Goal: Task Accomplishment & Management: Complete application form

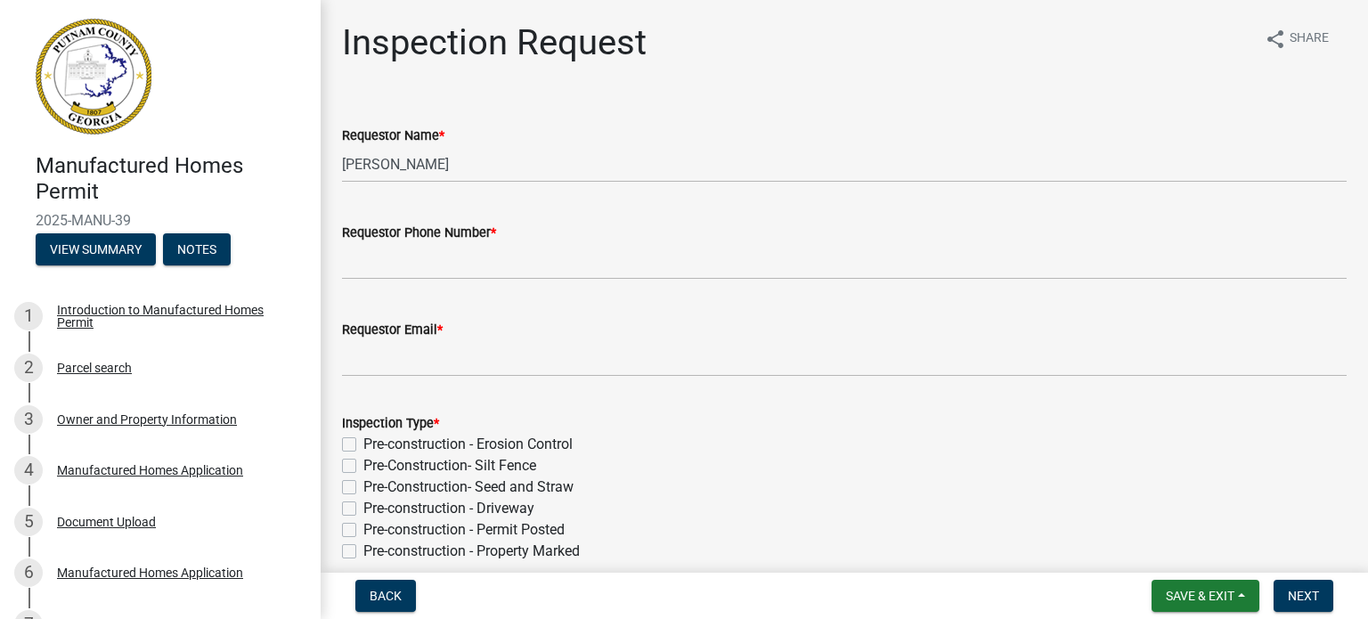
scroll to position [283, 0]
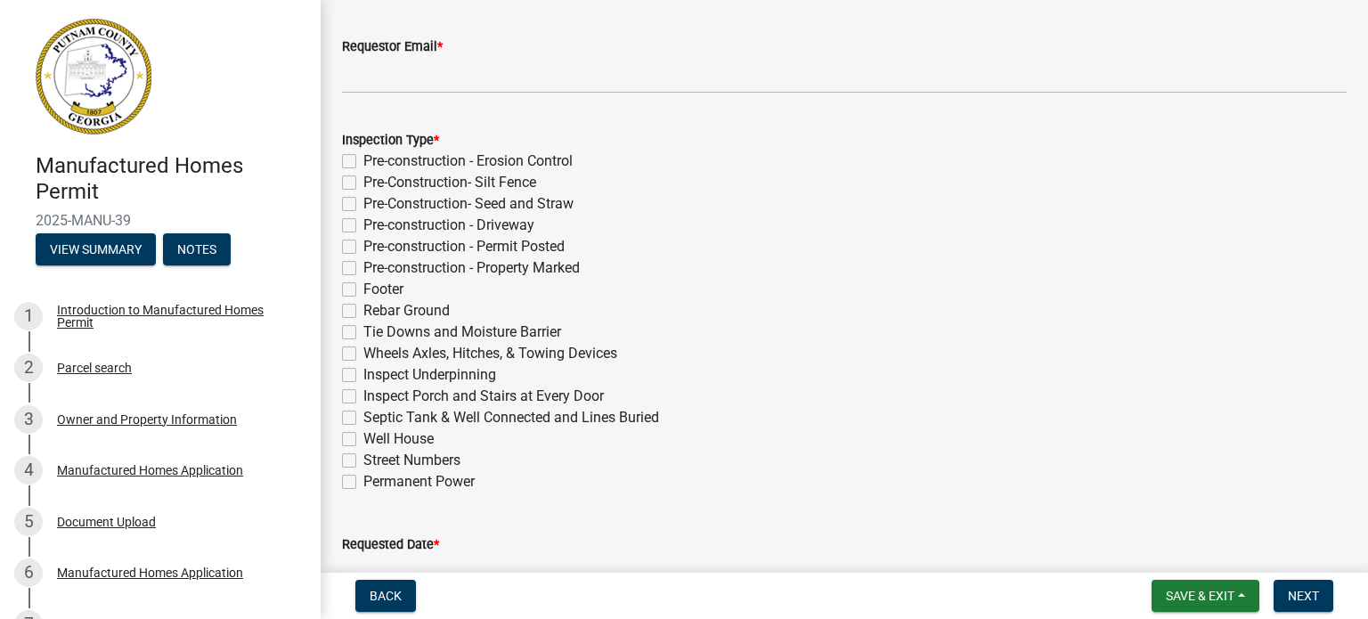
click at [363, 333] on label "Tie Downs and Moisture Barrier" at bounding box center [462, 331] width 198 height 21
click at [363, 333] on input "Tie Downs and Moisture Barrier" at bounding box center [369, 327] width 12 height 12
checkbox input "true"
checkbox input "false"
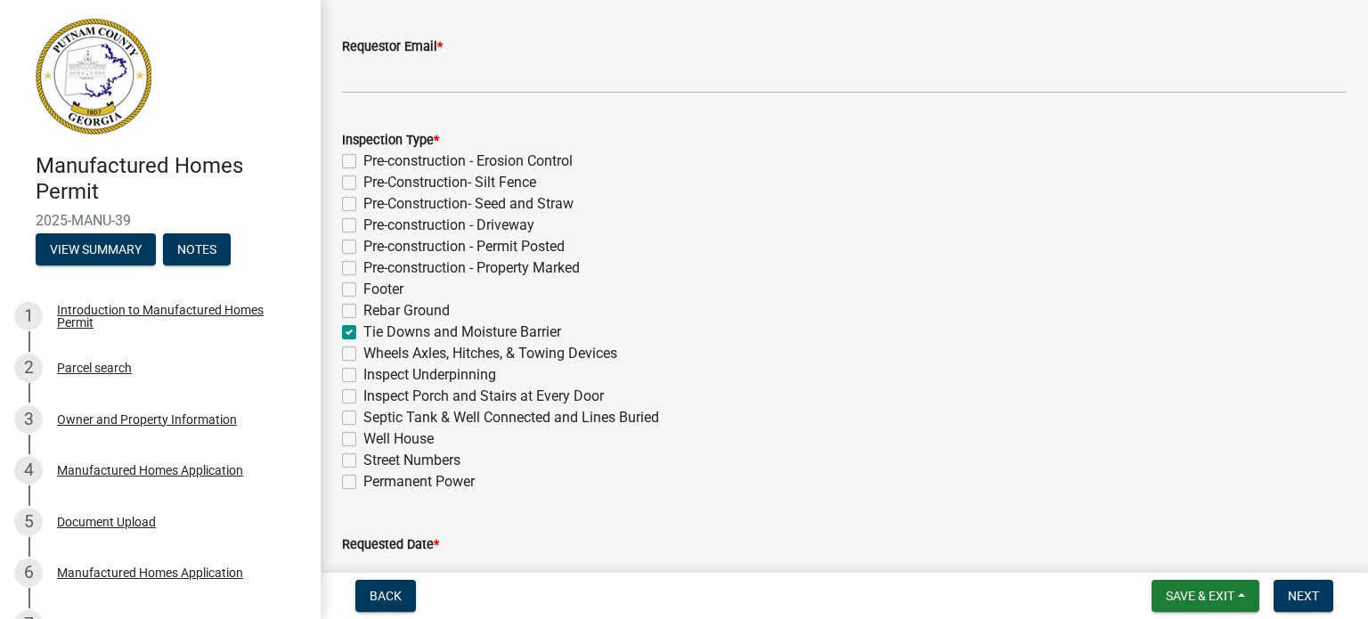
checkbox input "false"
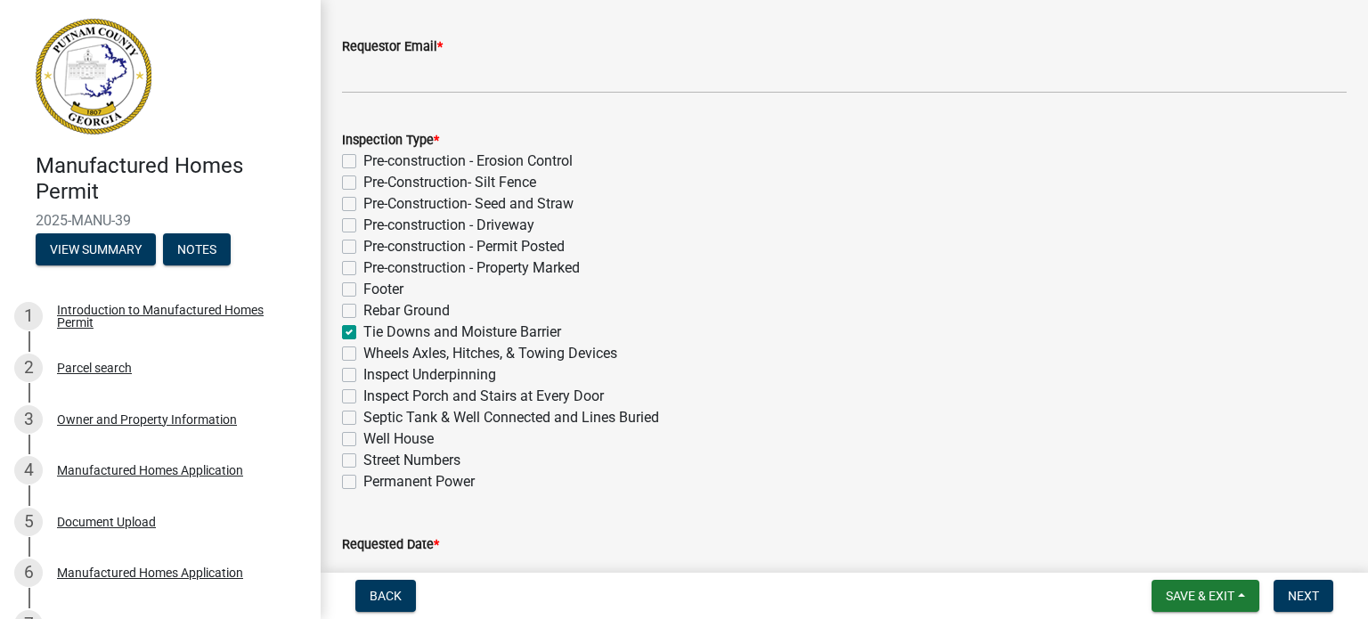
checkbox input "false"
checkbox input "true"
checkbox input "false"
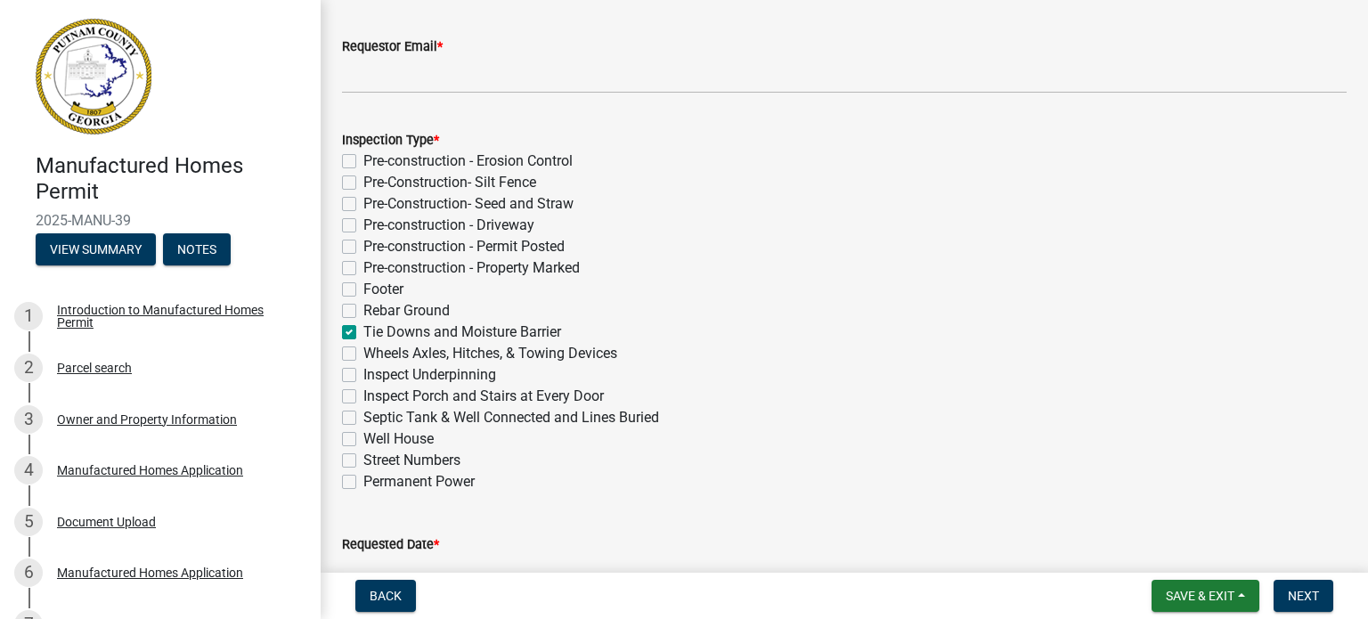
checkbox input "false"
click at [363, 352] on label "Wheels Axles, Hitches, & Towing Devices" at bounding box center [490, 353] width 254 height 21
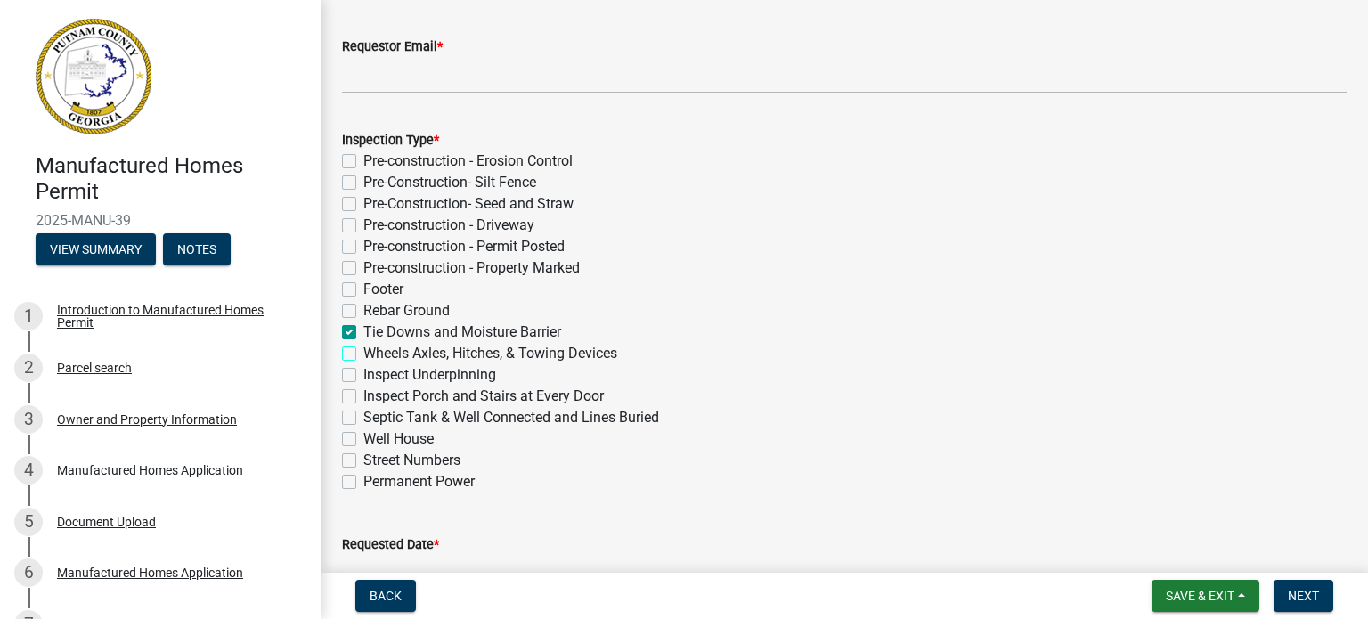
click at [363, 352] on input "Wheels Axles, Hitches, & Towing Devices" at bounding box center [369, 349] width 12 height 12
checkbox input "true"
checkbox input "false"
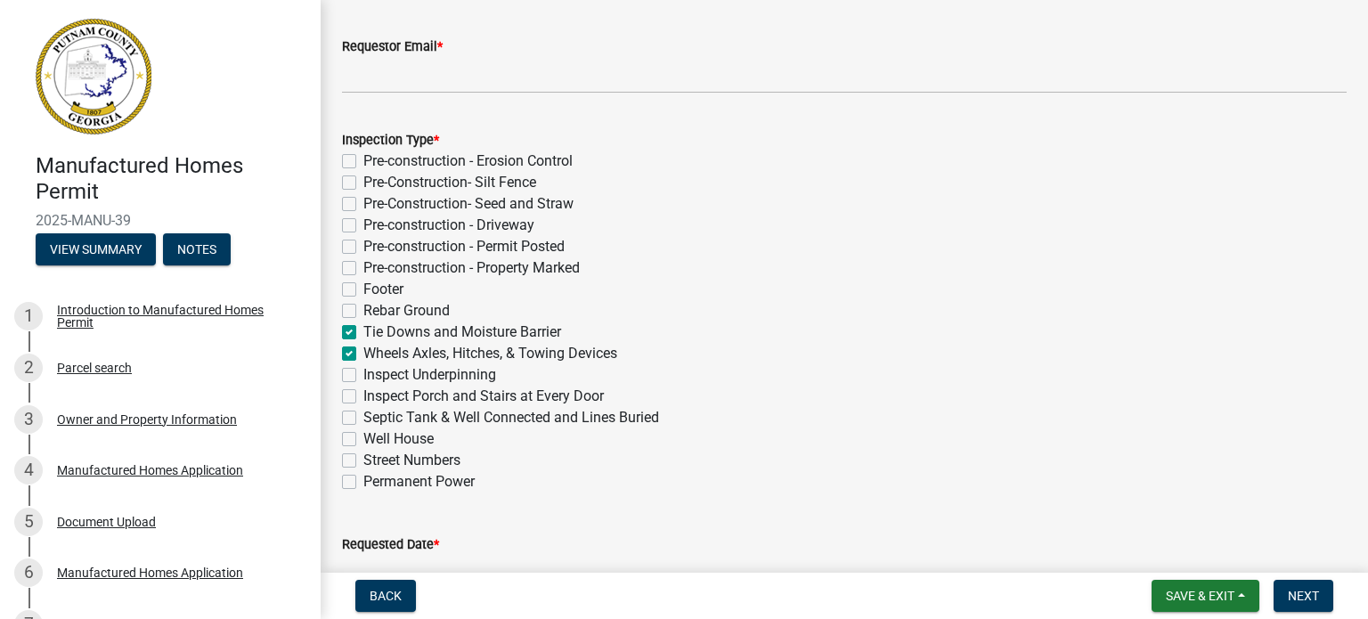
checkbox input "false"
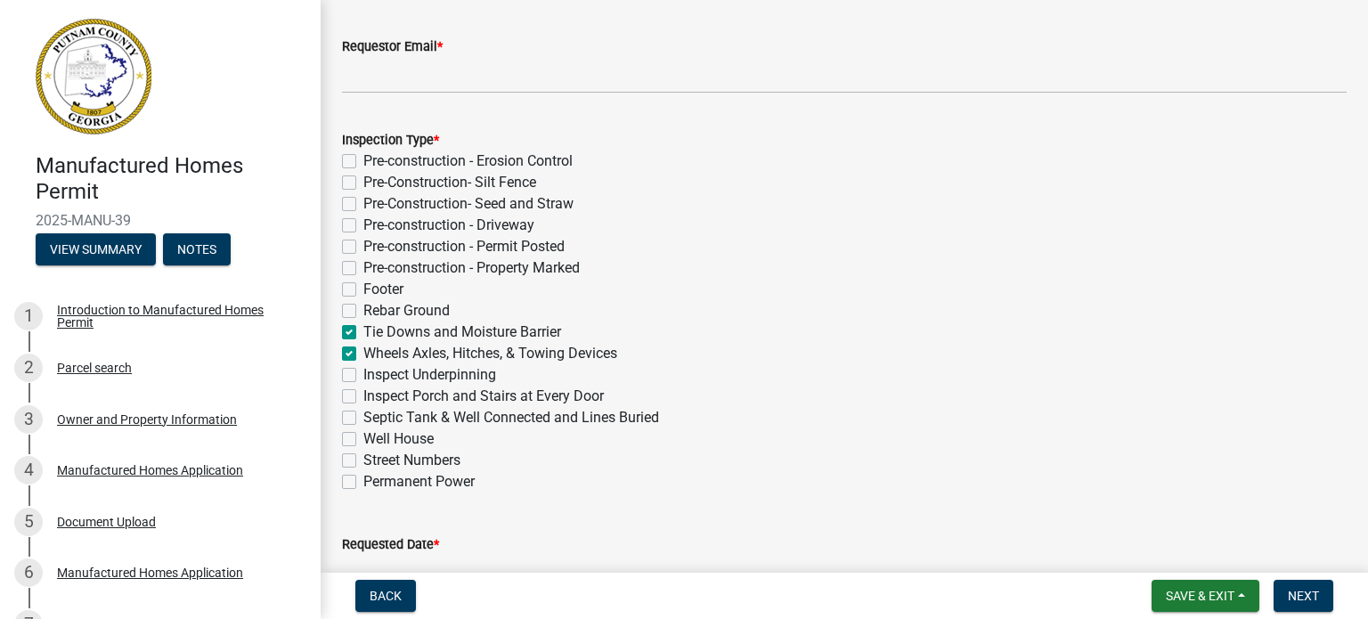
checkbox input "true"
checkbox input "false"
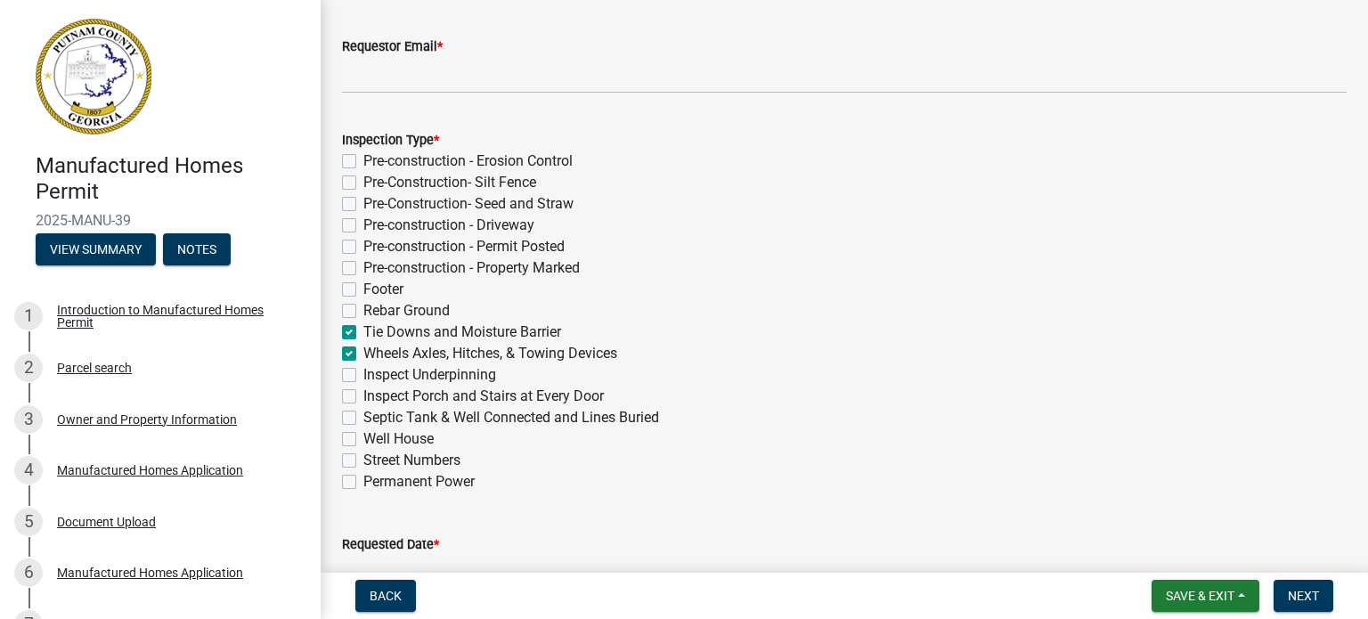
checkbox input "false"
click at [363, 372] on label "Inspect Underpinning" at bounding box center [429, 374] width 133 height 21
click at [363, 372] on input "Inspect Underpinning" at bounding box center [369, 370] width 12 height 12
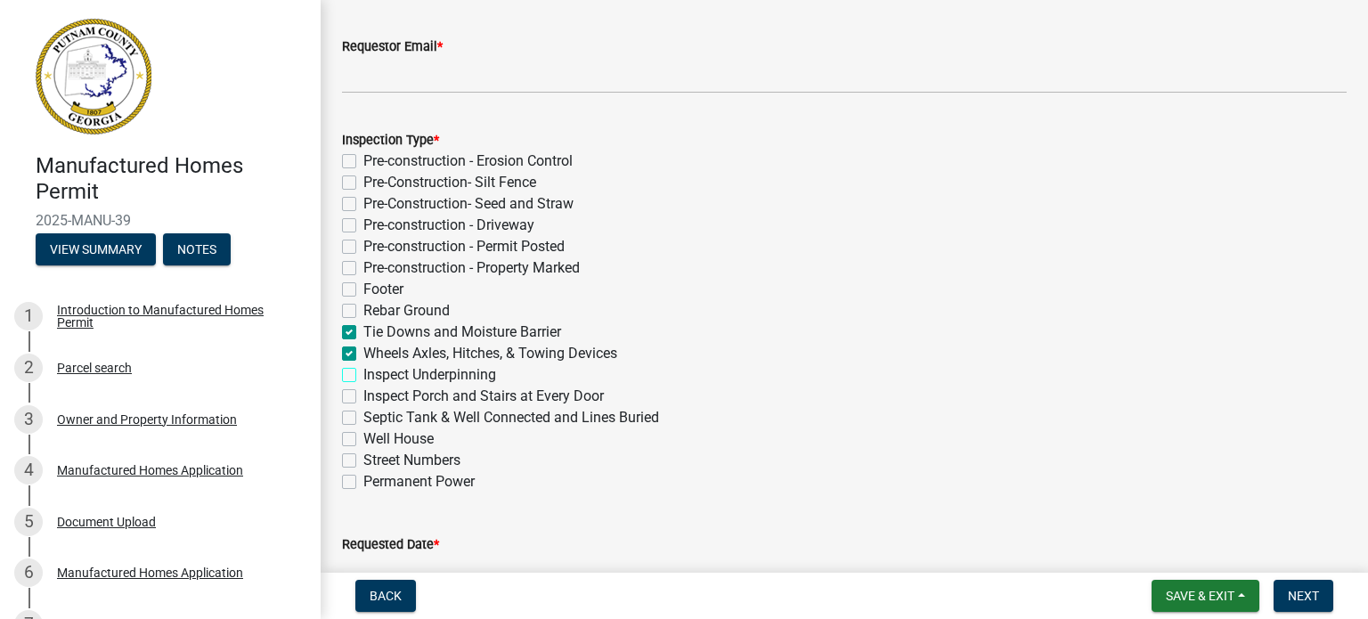
checkbox input "true"
checkbox input "false"
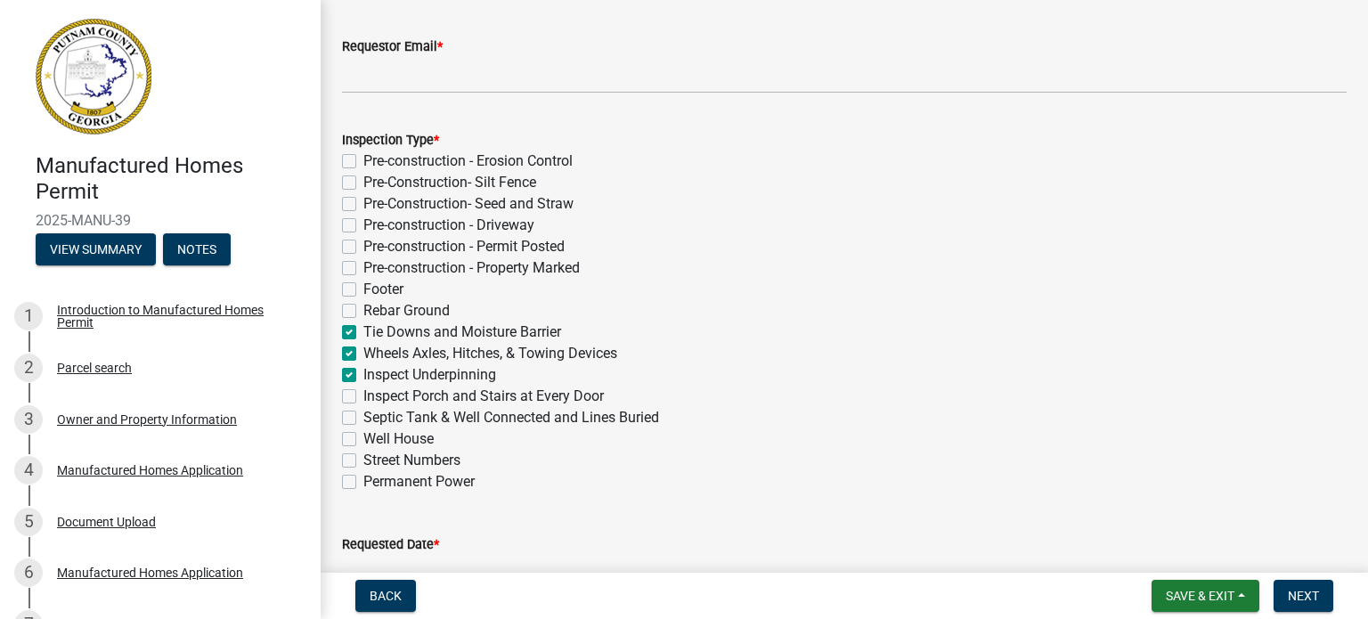
checkbox input "false"
checkbox input "true"
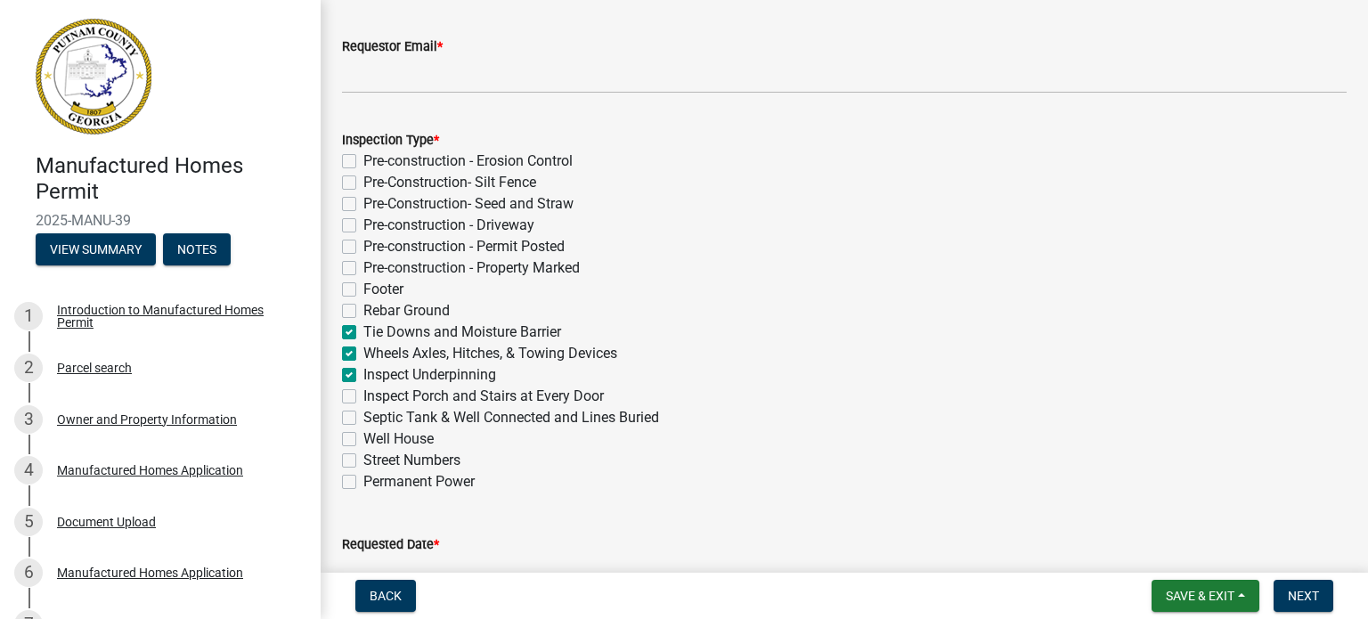
checkbox input "true"
checkbox input "false"
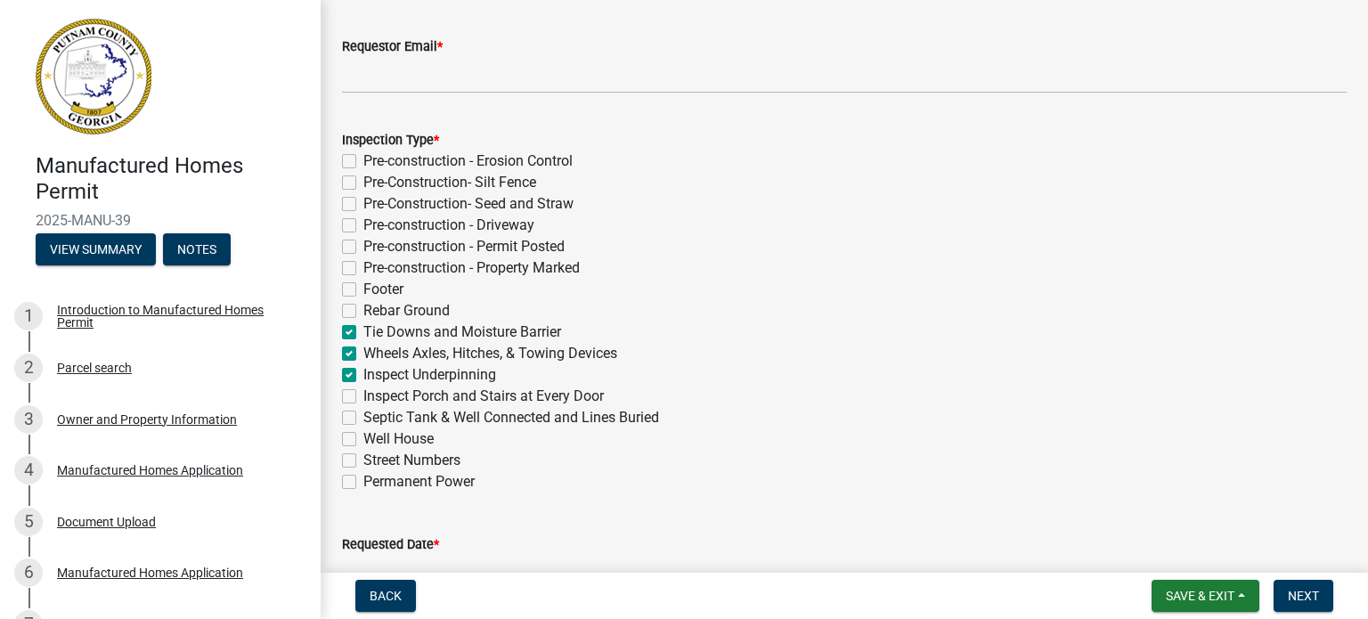
checkbox input "false"
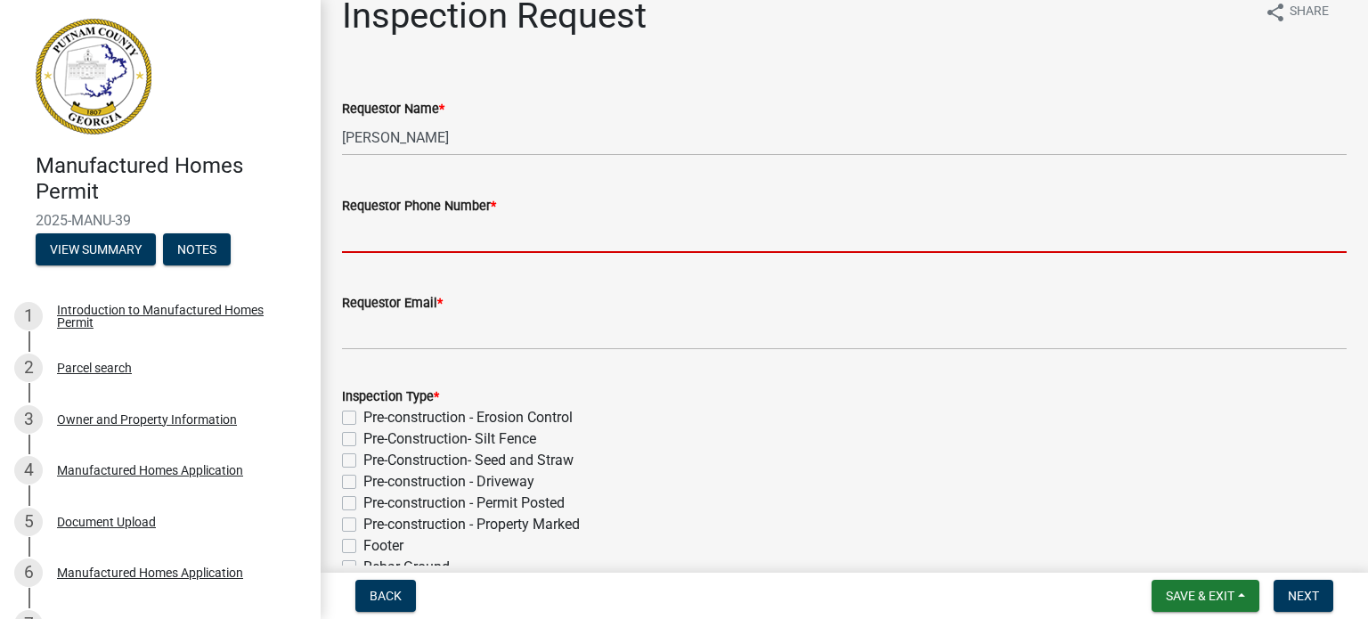
click at [448, 223] on input "Requestor Phone Number *" at bounding box center [844, 234] width 1004 height 37
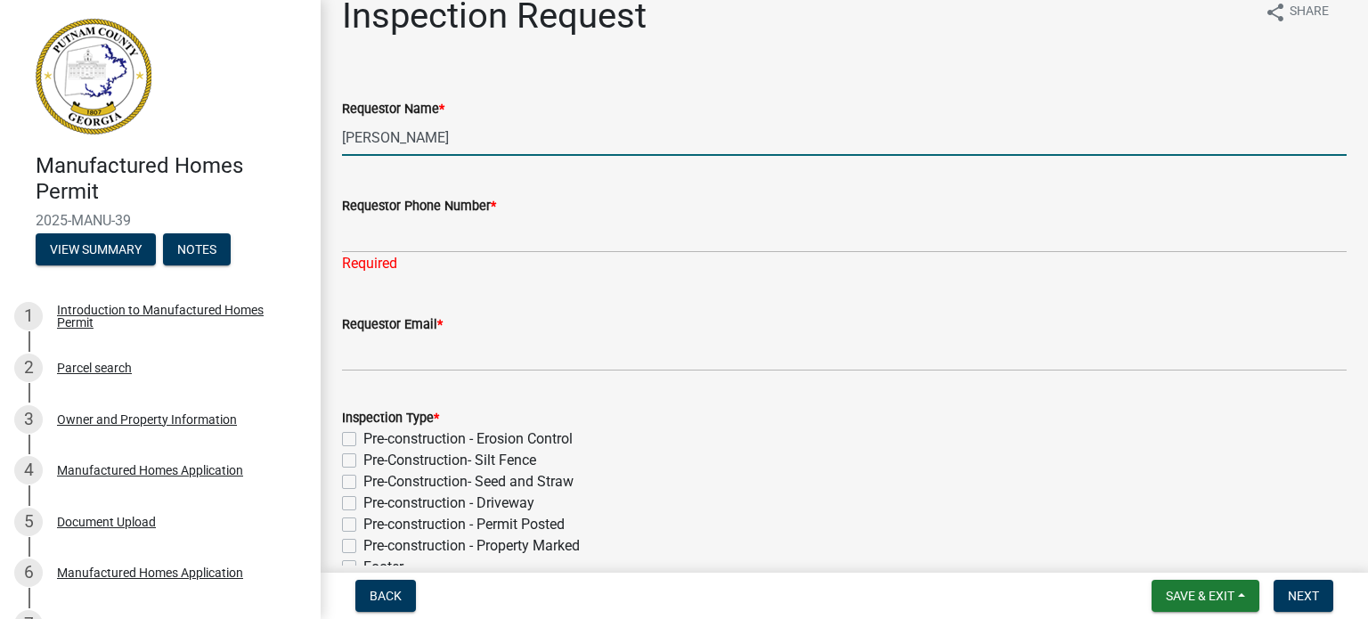
drag, startPoint x: 491, startPoint y: 130, endPoint x: 264, endPoint y: 138, distance: 227.2
click at [264, 138] on div "Manufactured Homes Permit 2025-MANU-39 View Summary Notes 1 Introduction to Man…" at bounding box center [684, 309] width 1368 height 619
type input "[PERSON_NAME]"
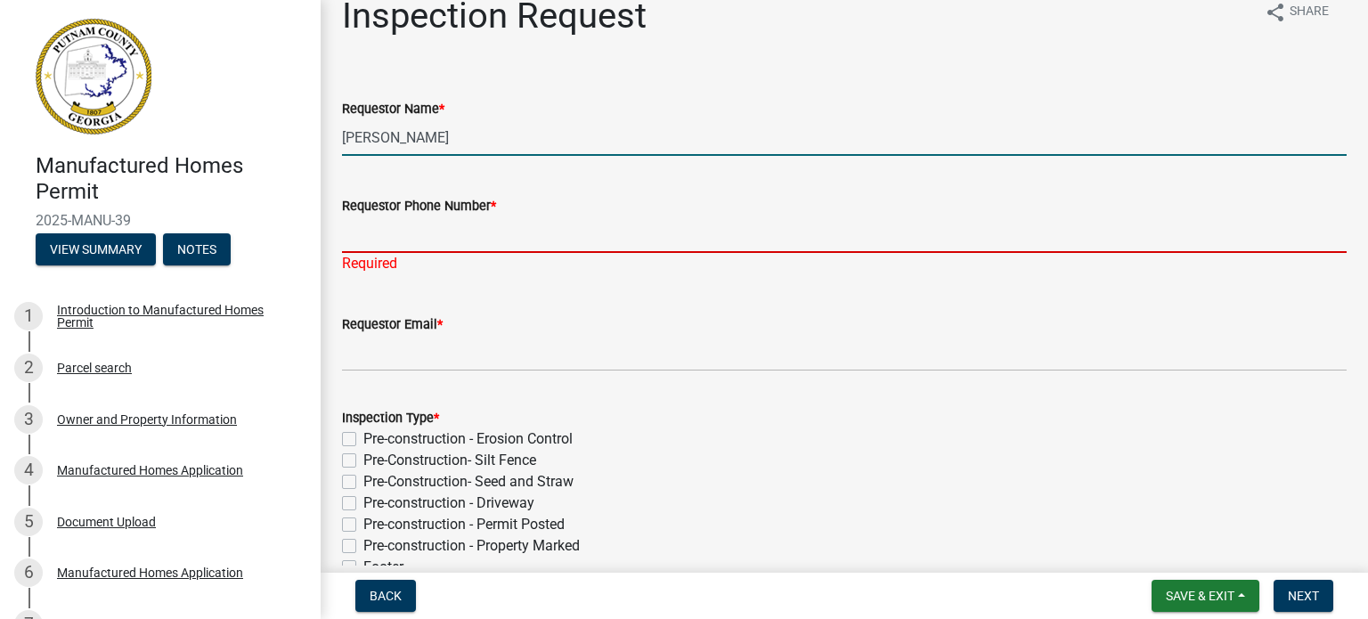
click at [392, 242] on input "Requestor Phone Number *" at bounding box center [844, 234] width 1004 height 37
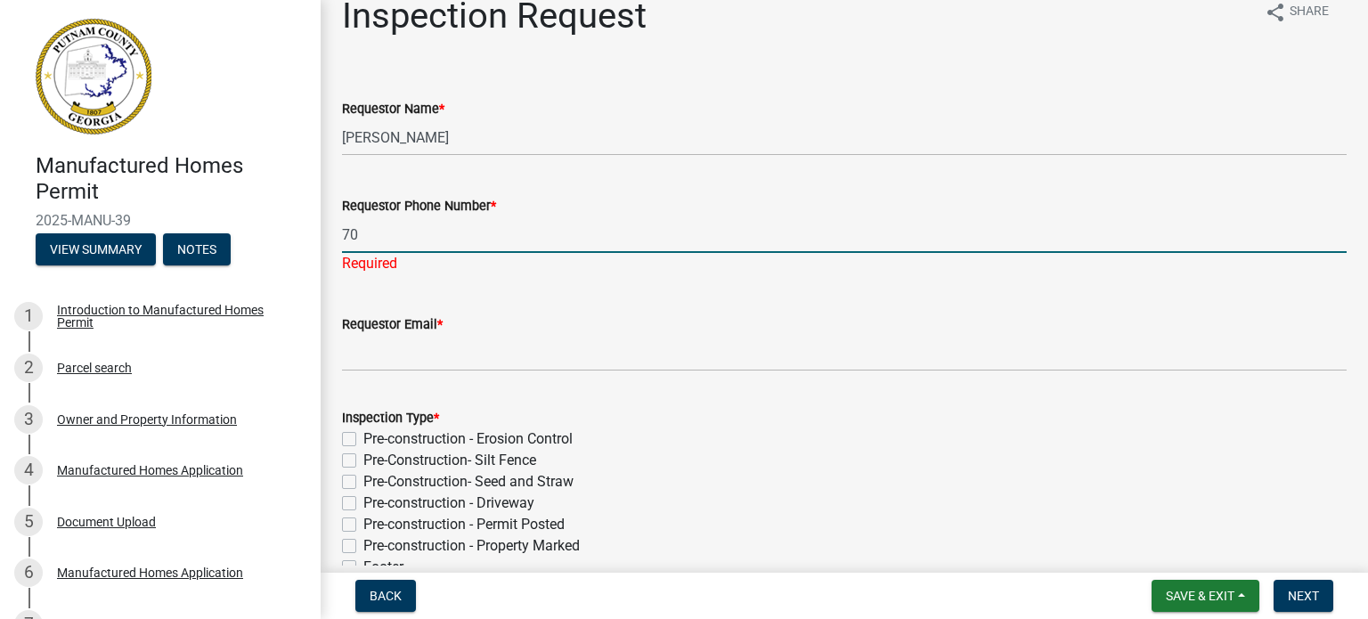
type input "7"
type input "[PHONE_NUMBER]"
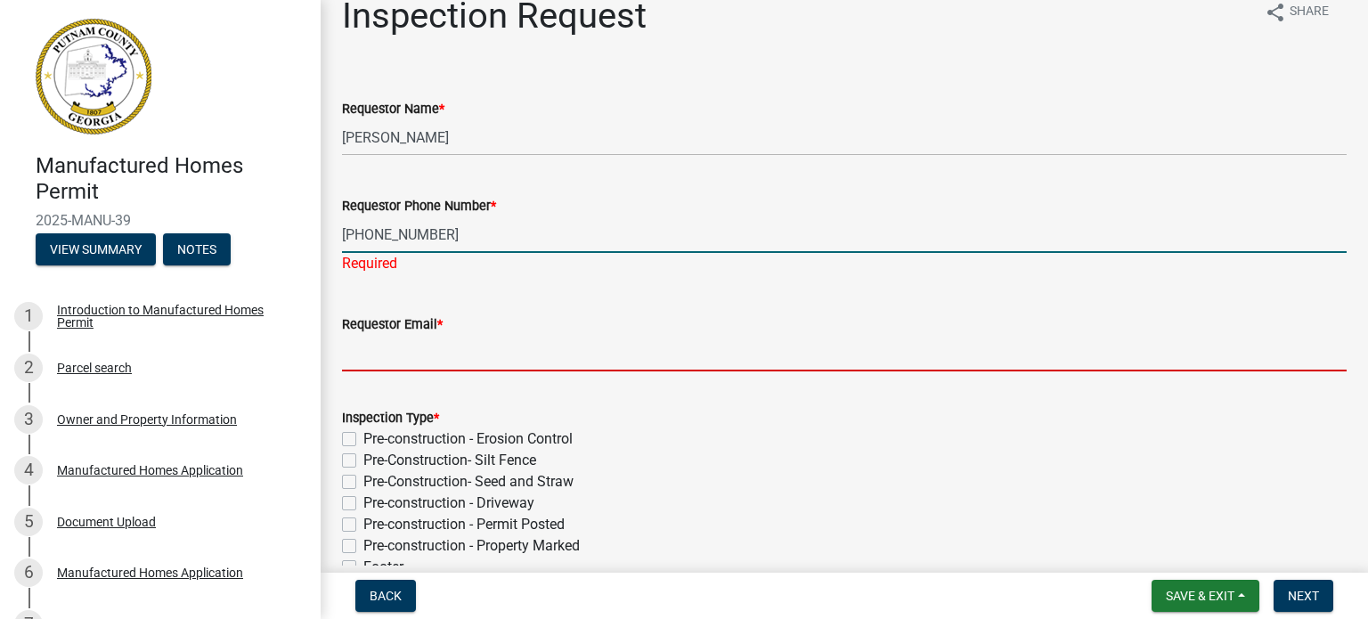
click at [413, 356] on wm-data-entity-input "Requestor Email *" at bounding box center [844, 336] width 1004 height 97
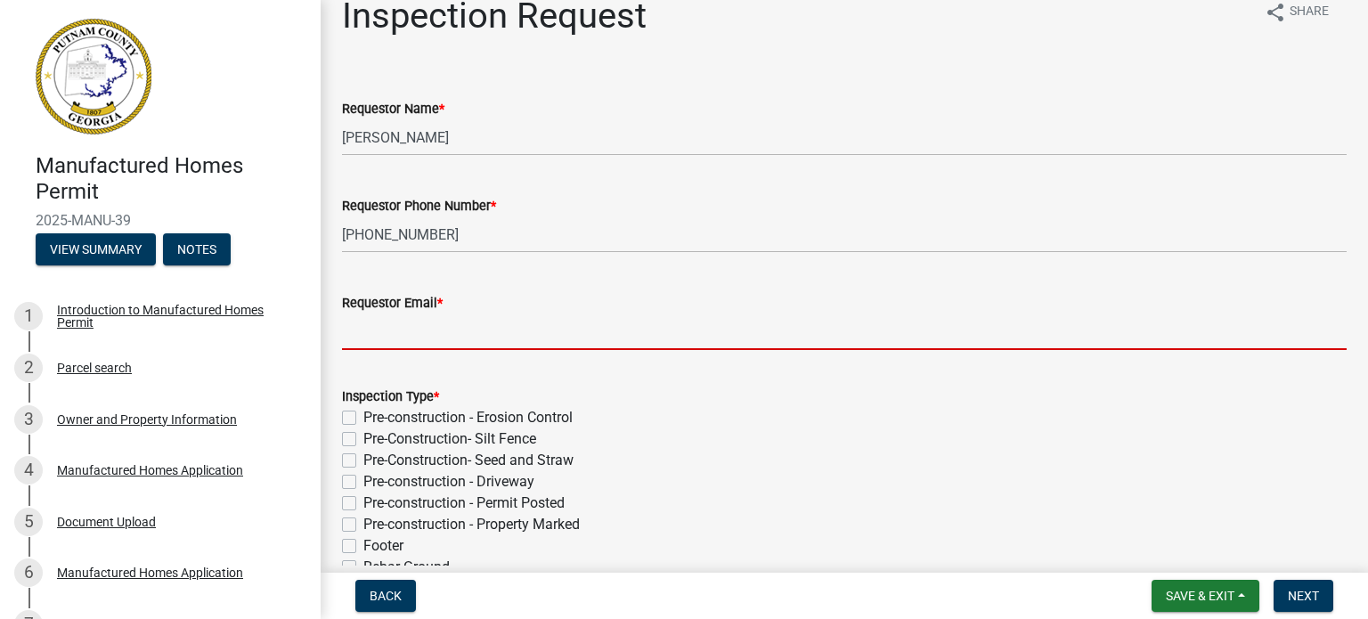
type input "[EMAIL_ADDRESS][DOMAIN_NAME]"
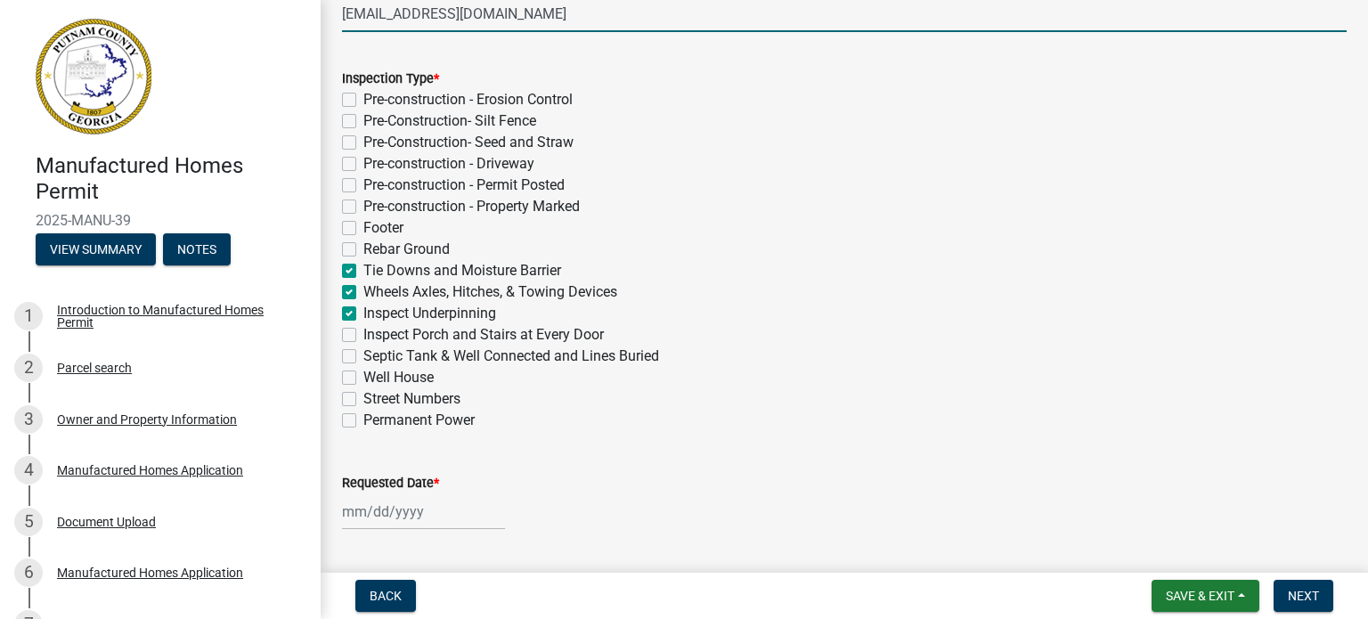
scroll to position [538, 0]
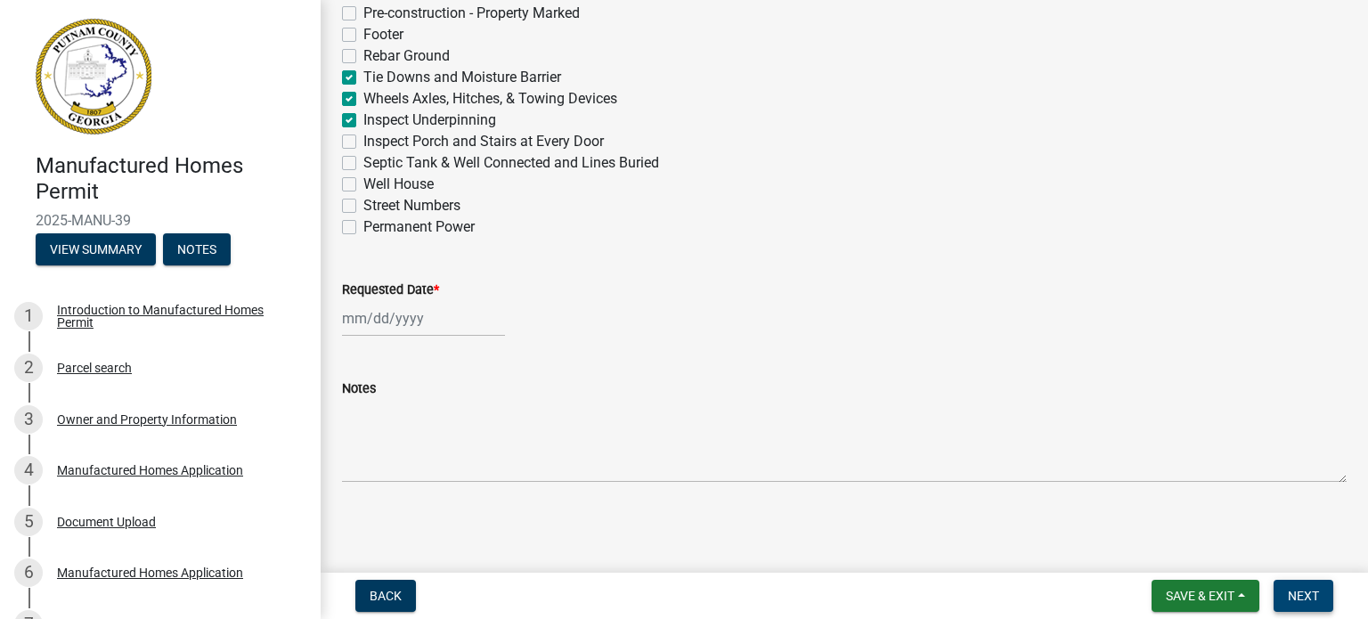
click at [1293, 580] on button "Next" at bounding box center [1303, 596] width 60 height 32
click at [381, 317] on div at bounding box center [423, 318] width 163 height 37
select select "8"
select select "2025"
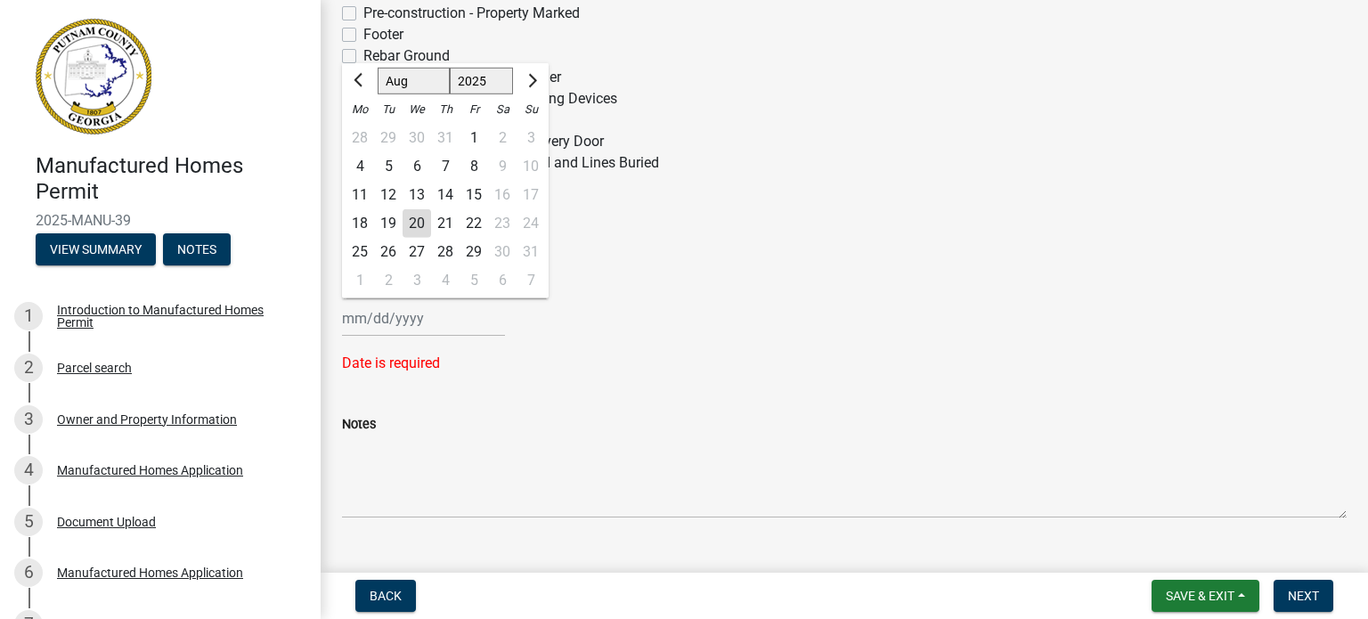
click at [453, 219] on div "21" at bounding box center [445, 223] width 28 height 28
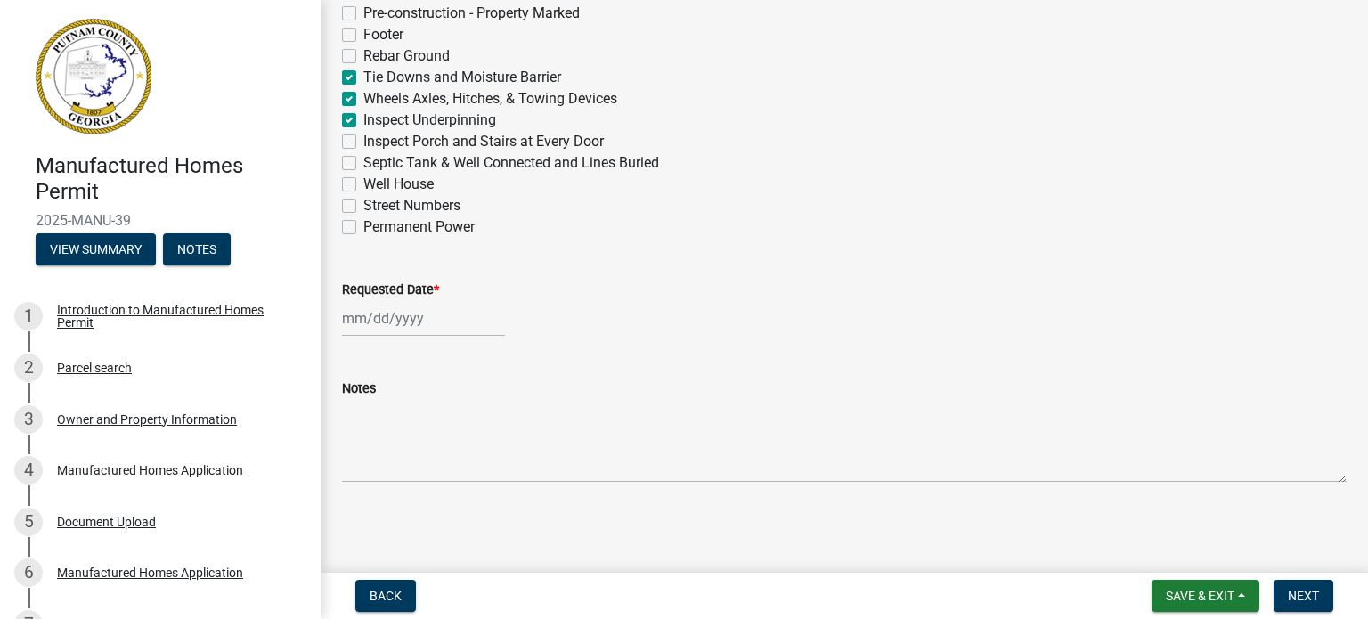
type input "[DATE]"
click at [1304, 589] on span "Next" at bounding box center [1303, 596] width 31 height 14
